Goal: Task Accomplishment & Management: Complete application form

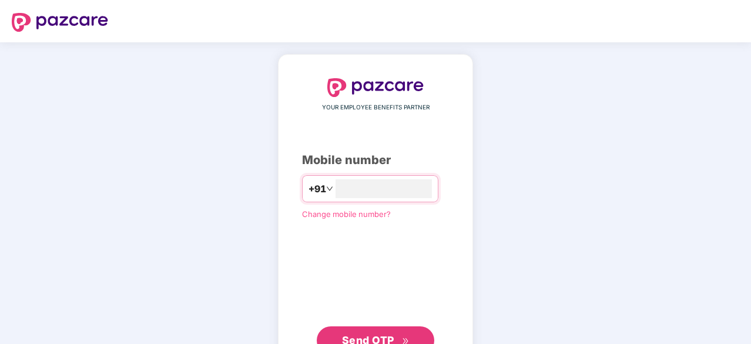
type input "**********"
click at [391, 338] on span "Send OTP" at bounding box center [368, 339] width 52 height 12
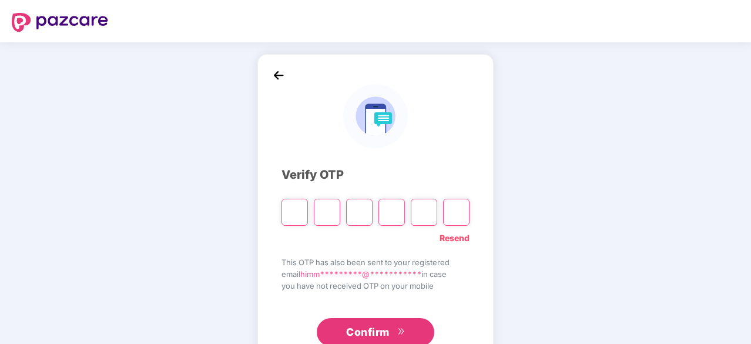
type input "*"
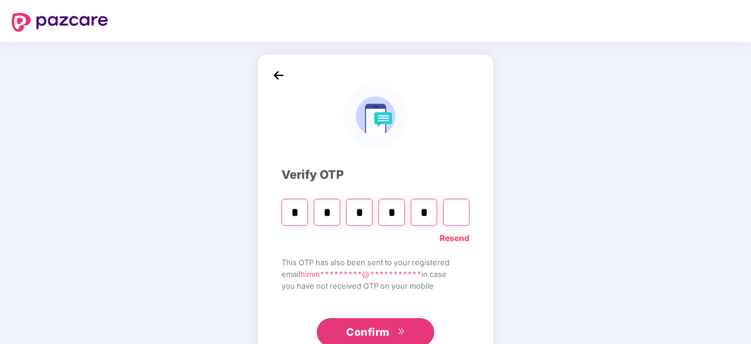
type input "*"
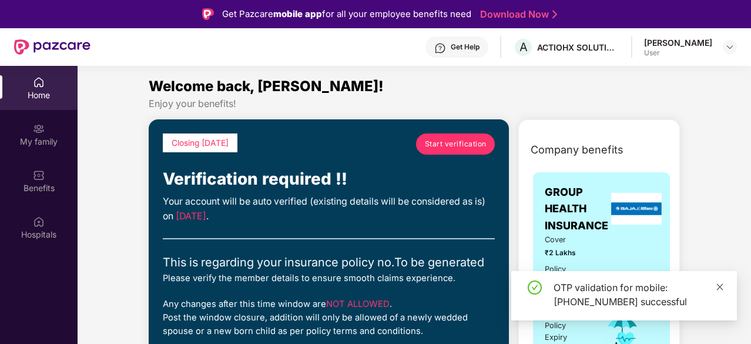
click at [720, 281] on link at bounding box center [720, 286] width 8 height 13
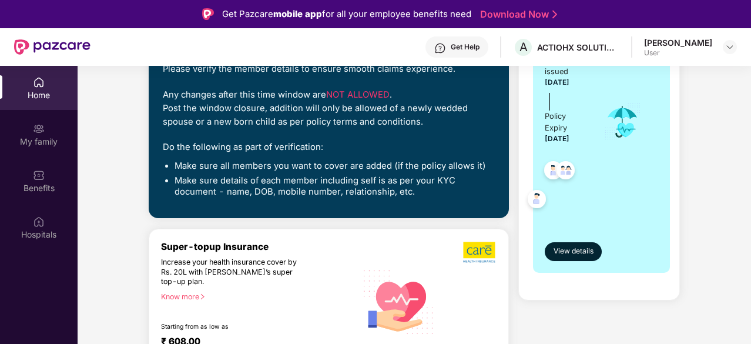
scroll to position [213, 0]
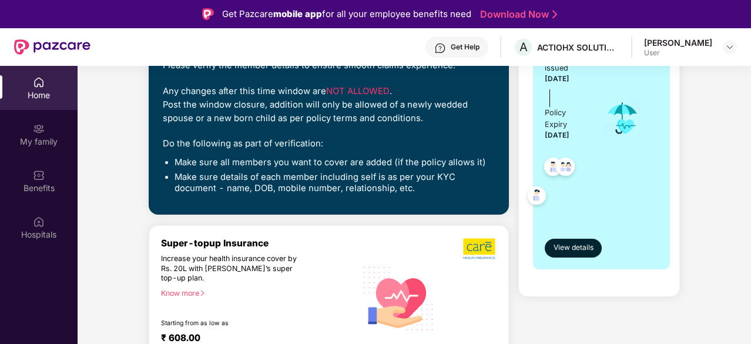
click at [699, 284] on div "Company benefits GROUP HEALTH INSURANCE Cover ₹2 Lakhs Policy issued 23 Aug 202…" at bounding box center [599, 109] width 212 height 374
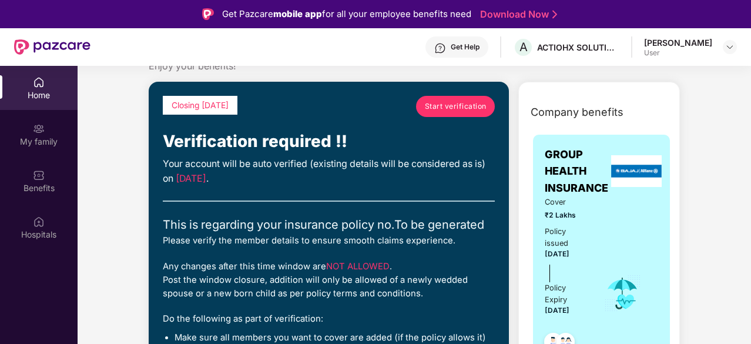
scroll to position [0, 0]
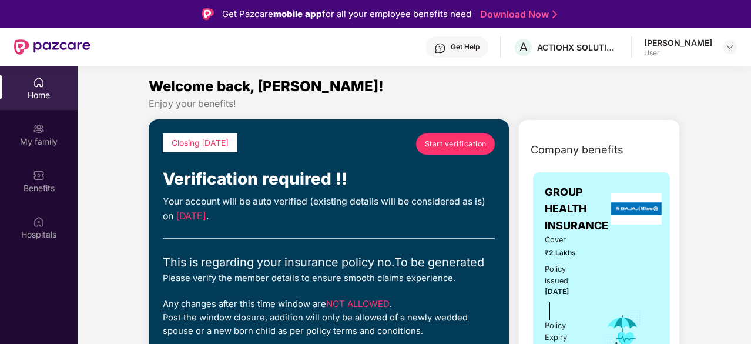
click at [450, 144] on span "Start verification" at bounding box center [456, 143] width 62 height 11
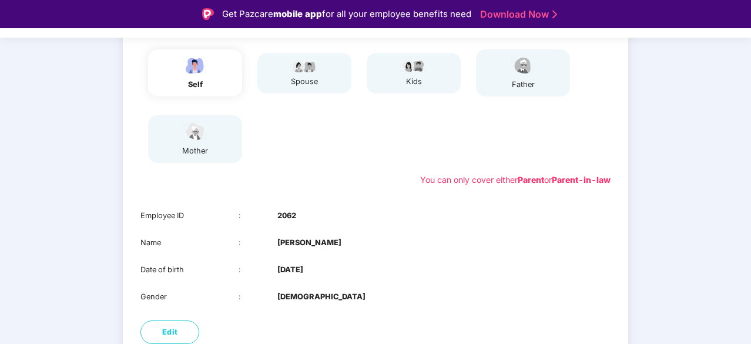
scroll to position [217, 0]
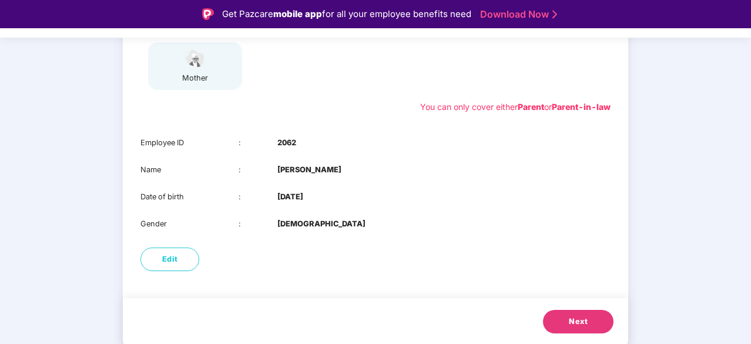
click at [599, 326] on button "Next" at bounding box center [578, 322] width 71 height 24
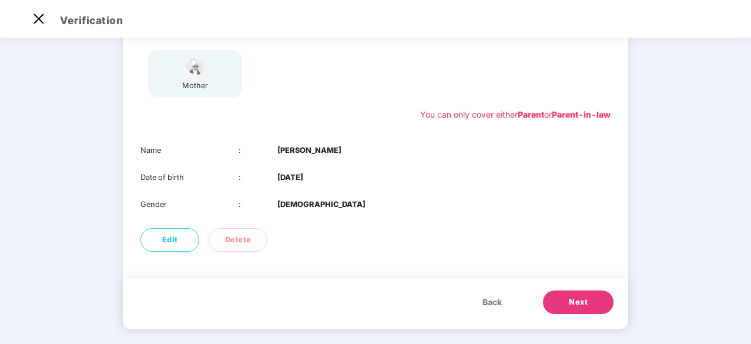
scroll to position [190, 0]
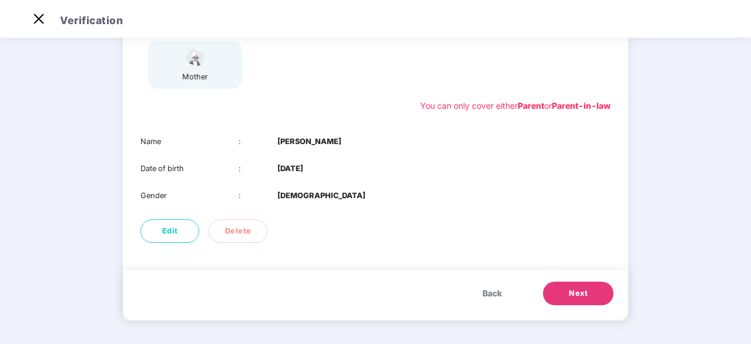
click at [588, 291] on button "Next" at bounding box center [578, 293] width 71 height 24
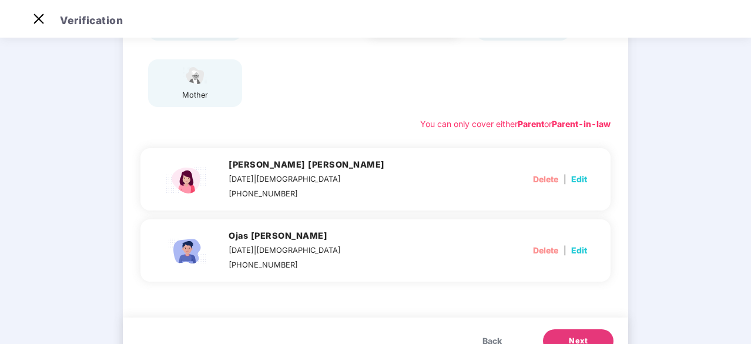
scroll to position [158, 0]
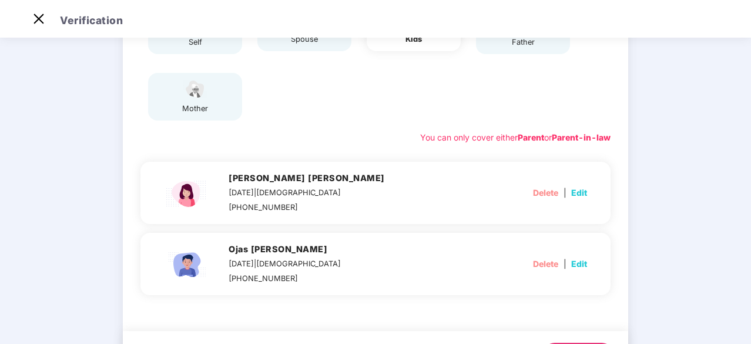
click at [688, 273] on div "01 Verify members 02 Review members 03 Submit Modification will not be allowed …" at bounding box center [375, 144] width 751 height 522
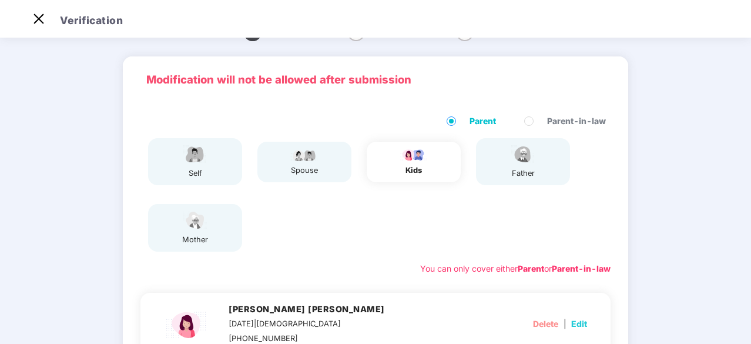
scroll to position [0, 0]
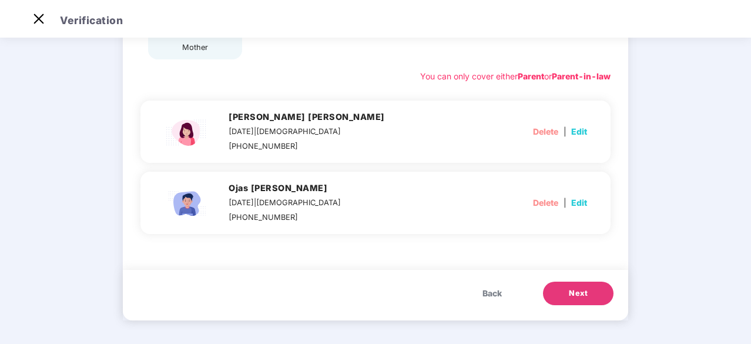
click at [583, 288] on span "Next" at bounding box center [578, 293] width 19 height 12
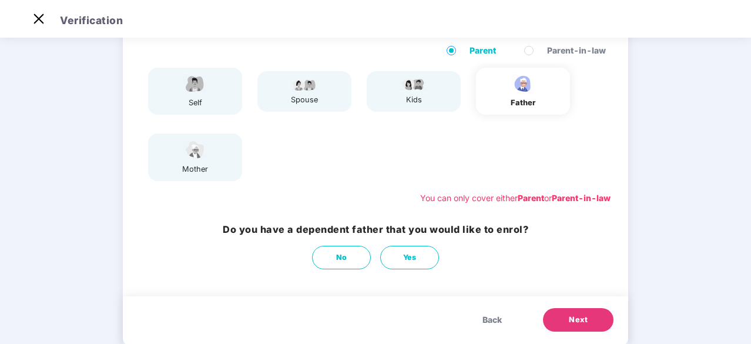
scroll to position [96, 0]
click at [585, 314] on button "Next" at bounding box center [578, 321] width 71 height 24
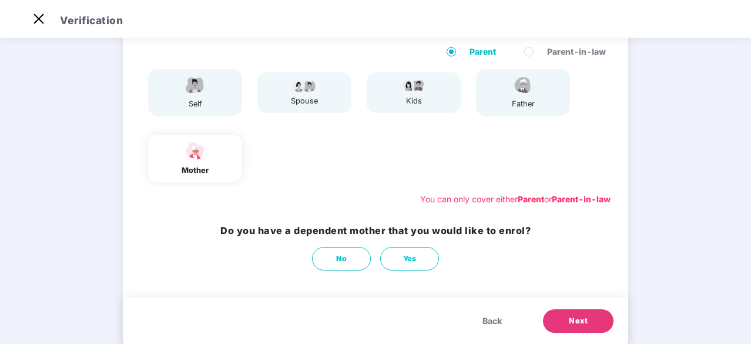
click at [585, 314] on button "Next" at bounding box center [578, 321] width 71 height 24
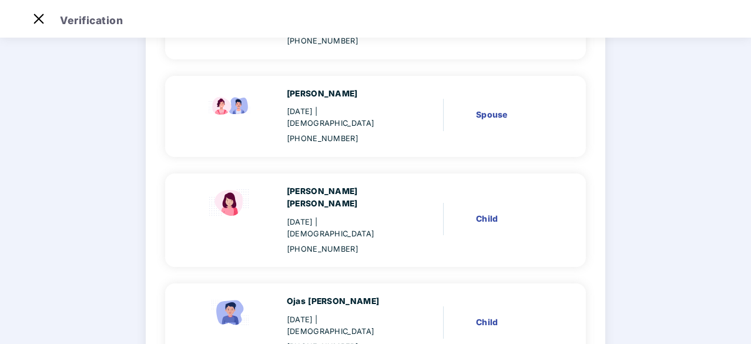
scroll to position [237, 0]
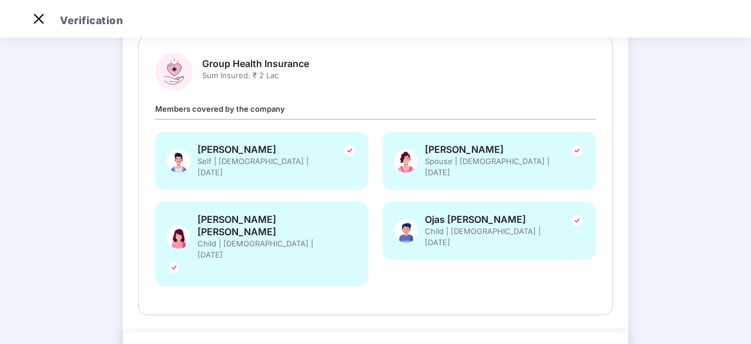
scroll to position [155, 0]
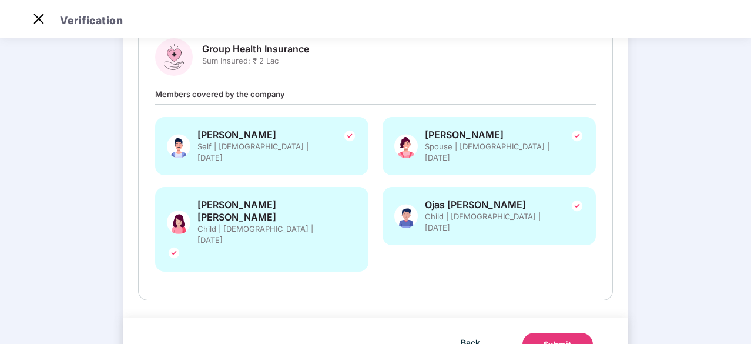
click at [567, 338] on div "Submit" at bounding box center [558, 344] width 28 height 12
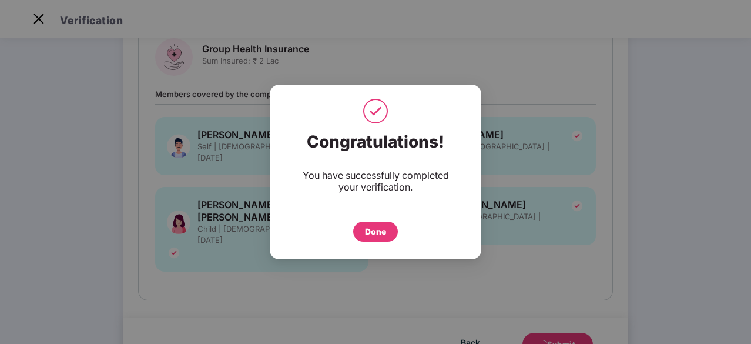
click at [366, 233] on div "Done" at bounding box center [375, 231] width 21 height 13
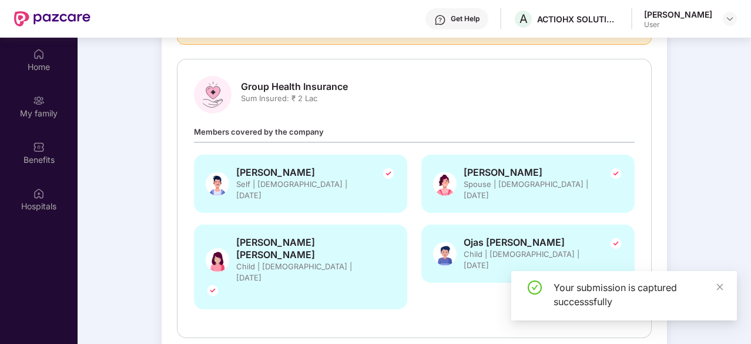
scroll to position [66, 0]
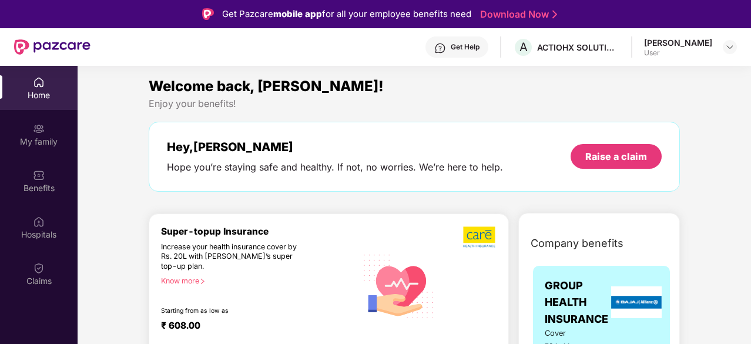
click at [195, 283] on div "Know more" at bounding box center [255, 280] width 189 height 8
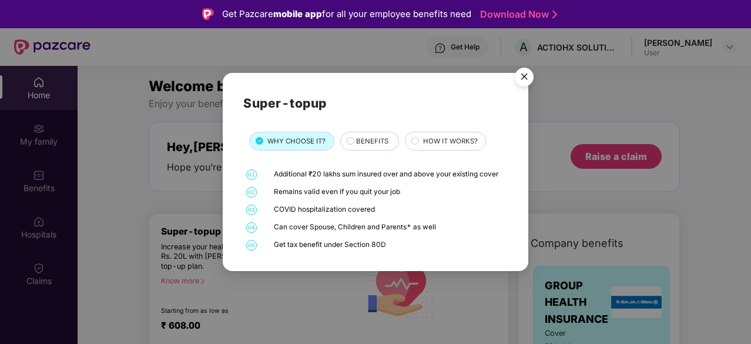
click at [367, 143] on span "BENEFITS" at bounding box center [372, 141] width 32 height 11
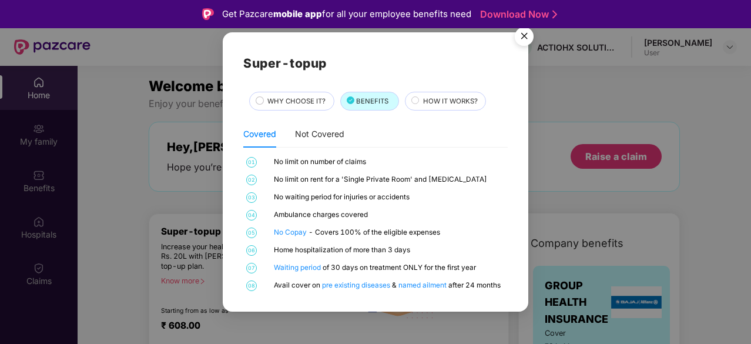
click at [454, 102] on span "HOW IT WORKS?" at bounding box center [450, 101] width 55 height 11
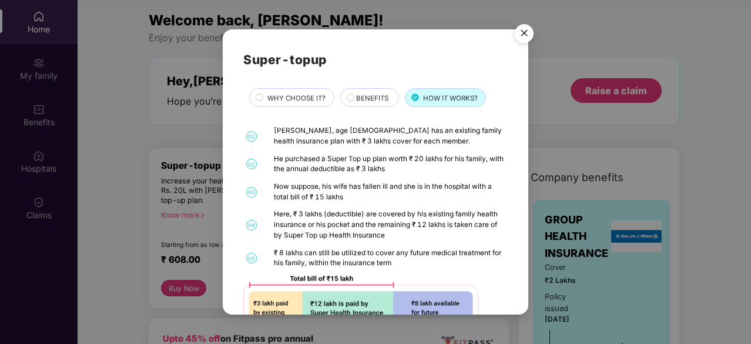
click at [531, 27] on img "Close" at bounding box center [524, 35] width 33 height 33
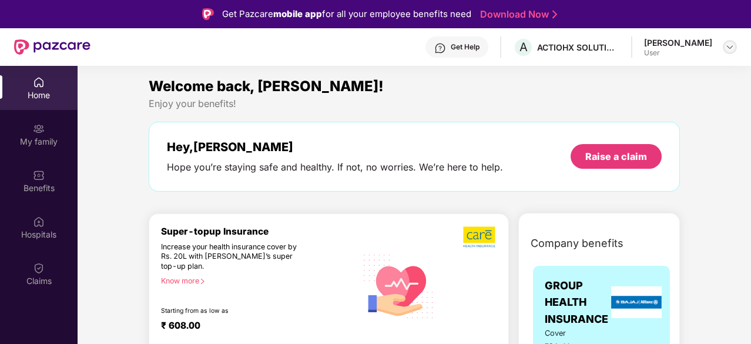
click at [733, 45] on img at bounding box center [729, 46] width 9 height 9
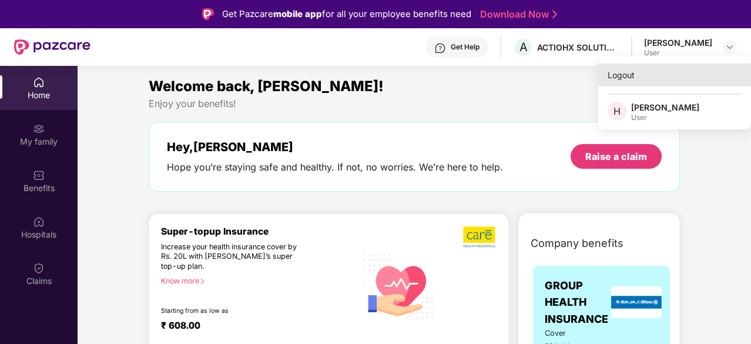
click at [619, 73] on div "Logout" at bounding box center [674, 74] width 153 height 23
